Goal: Task Accomplishment & Management: Use online tool/utility

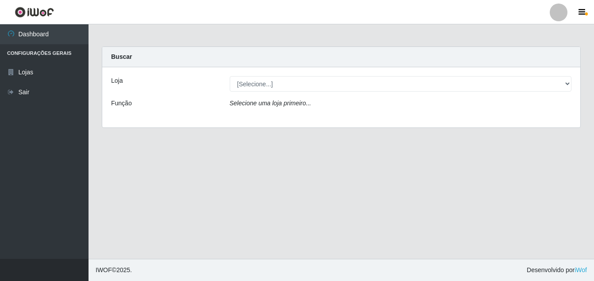
click at [154, 57] on div "Buscar" at bounding box center [341, 57] width 478 height 20
click at [146, 58] on div "Buscar" at bounding box center [341, 57] width 478 height 20
click at [131, 57] on div "Buscar" at bounding box center [341, 57] width 478 height 20
click at [145, 54] on div "Buscar" at bounding box center [341, 57] width 478 height 20
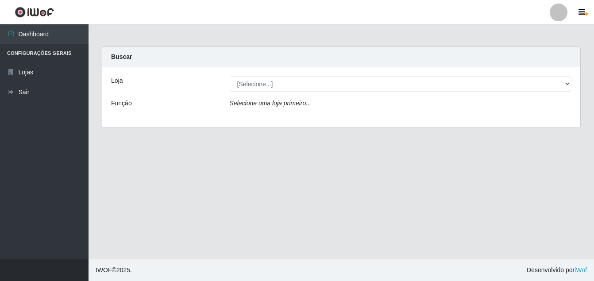
click at [142, 54] on div "Buscar" at bounding box center [341, 57] width 478 height 20
click at [156, 80] on div "Loja" at bounding box center [163, 83] width 119 height 15
click at [249, 103] on icon "Selecione uma loja primeiro..." at bounding box center [270, 103] width 81 height 7
drag, startPoint x: 134, startPoint y: 52, endPoint x: 142, endPoint y: 50, distance: 8.3
click at [142, 50] on div "Buscar" at bounding box center [341, 57] width 478 height 20
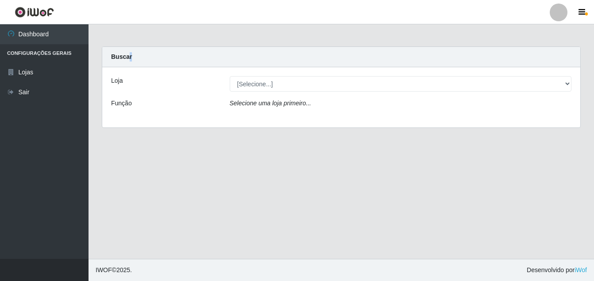
drag, startPoint x: 142, startPoint y: 50, endPoint x: 138, endPoint y: 56, distance: 8.0
click at [138, 56] on div "Buscar" at bounding box center [341, 57] width 478 height 20
click at [119, 82] on label "Loja" at bounding box center [117, 80] width 12 height 9
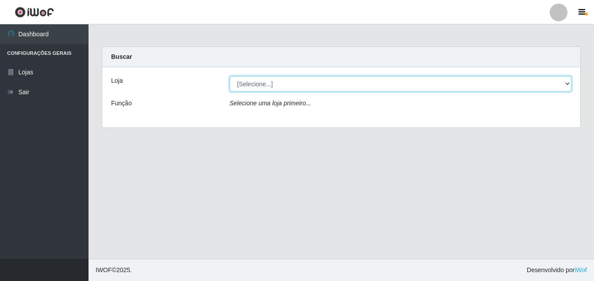
click at [230, 82] on select "[Selecione...] Ajubá Mercado" at bounding box center [401, 83] width 342 height 15
select select "402"
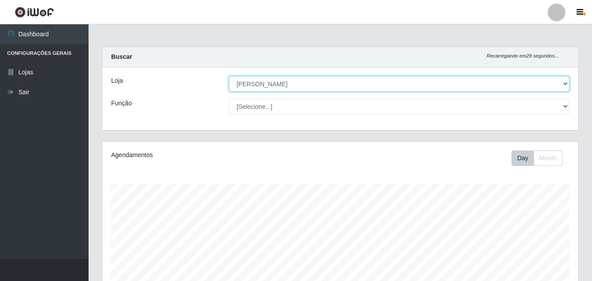
scroll to position [184, 476]
click at [242, 83] on select "[Selecione...] Ajubá Mercado" at bounding box center [399, 83] width 340 height 15
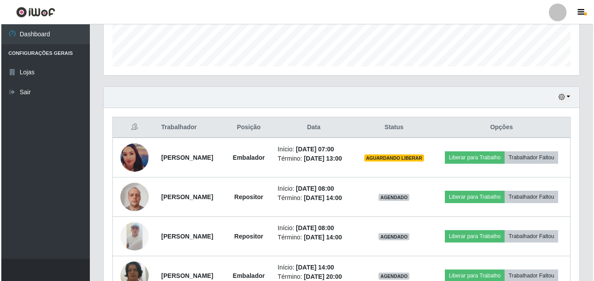
scroll to position [266, 0]
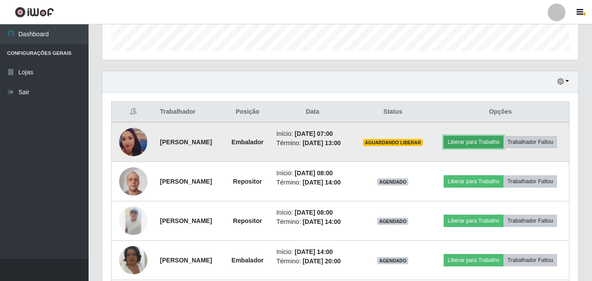
click at [503, 138] on button "Liberar para Trabalho" at bounding box center [473, 142] width 60 height 12
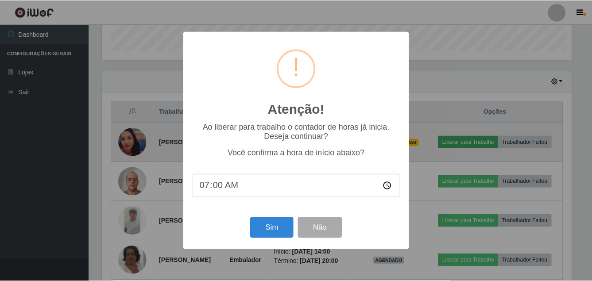
scroll to position [184, 471]
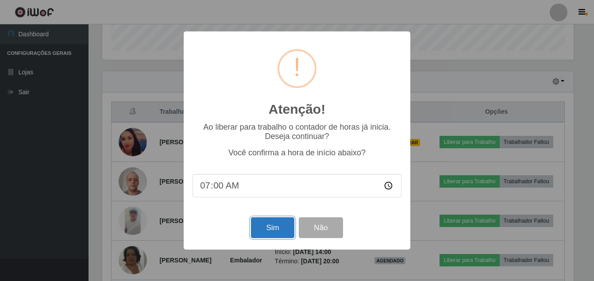
drag, startPoint x: 271, startPoint y: 232, endPoint x: 275, endPoint y: 236, distance: 5.3
click at [275, 236] on button "Sim" at bounding box center [272, 227] width 43 height 21
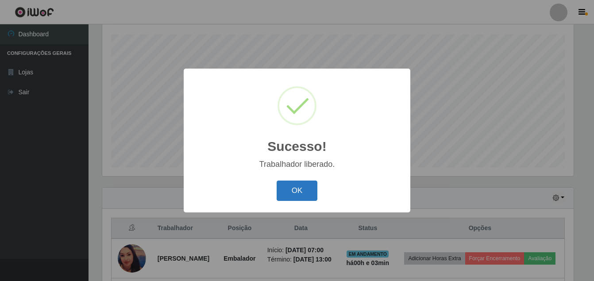
click at [301, 197] on button "OK" at bounding box center [297, 191] width 41 height 21
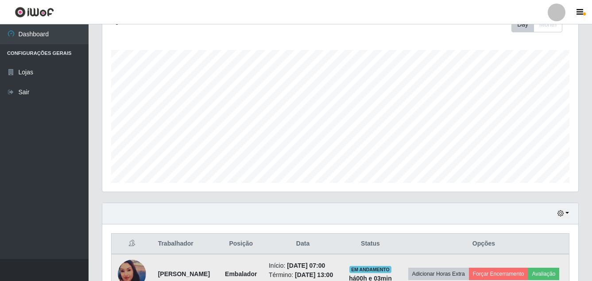
scroll to position [149, 0]
